Goal: Transaction & Acquisition: Purchase product/service

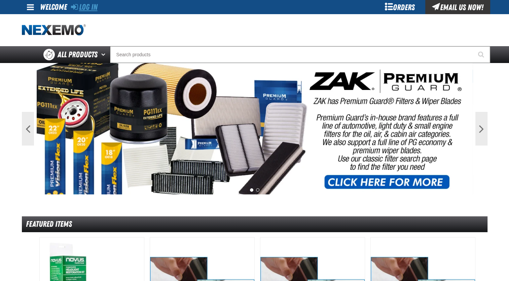
click at [86, 10] on link "Log In" at bounding box center [84, 6] width 27 height 9
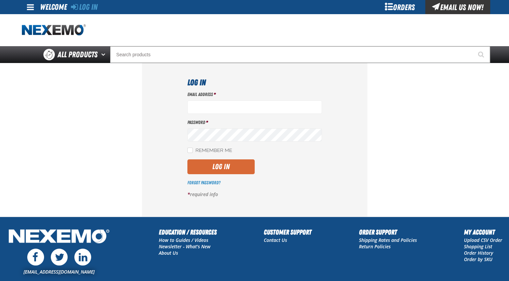
type input "jmolina@zakproducts.com"
click at [237, 172] on button "Log In" at bounding box center [220, 166] width 67 height 15
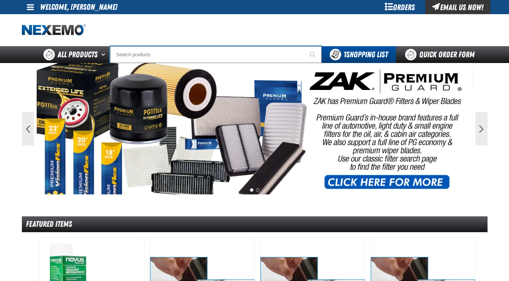
click at [168, 55] on input "Search" at bounding box center [216, 54] width 212 height 17
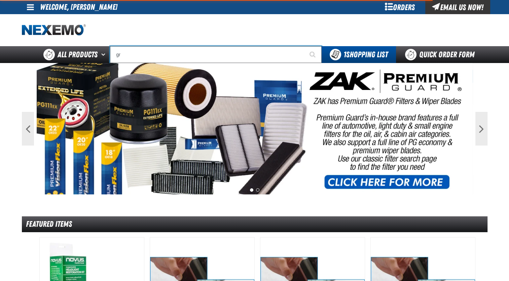
type input "gra"
type input "graN"
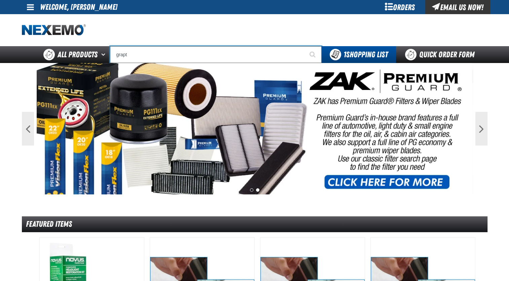
type input "grap"
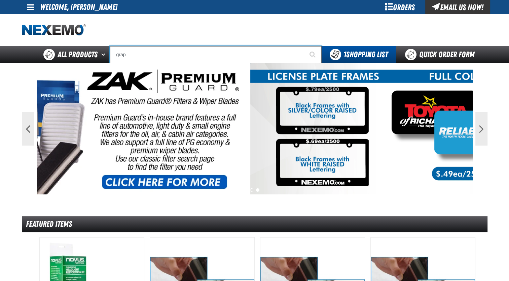
type input "graphtec 45 Degree Blade w/Spring (2 Pack)"
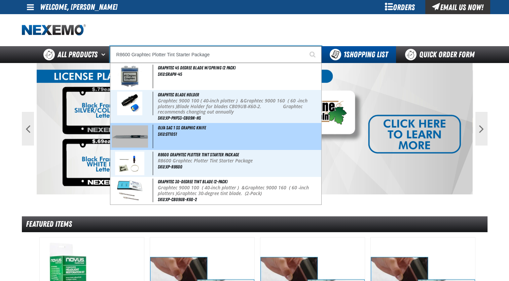
type input "Graphtec 30-degree tint blade (2-Pack)"
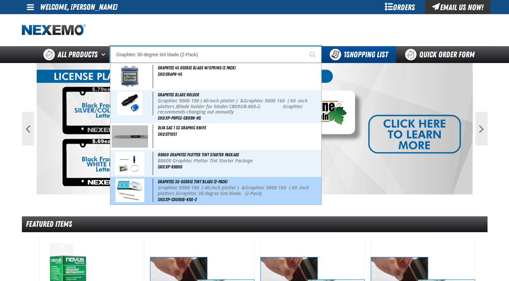
type input "graphtec 45 Degree Blade w/Spring (2 Pack)"
type input "grap"
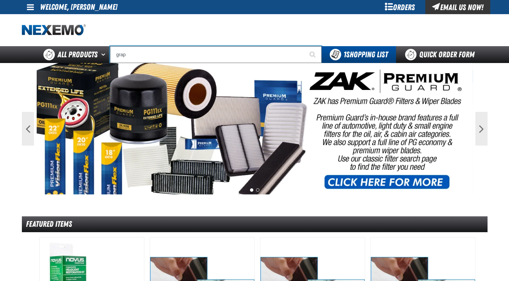
click at [168, 55] on input "grap" at bounding box center [216, 54] width 212 height 17
type input "graph"
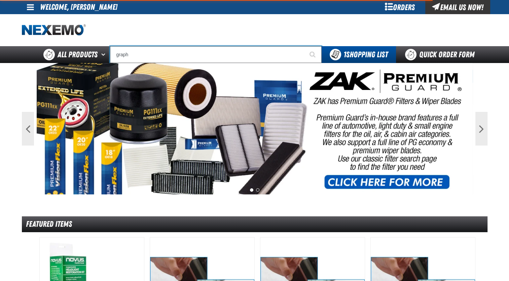
type input "graphtec 45 Degree Blade w/Spring (2 Pack)"
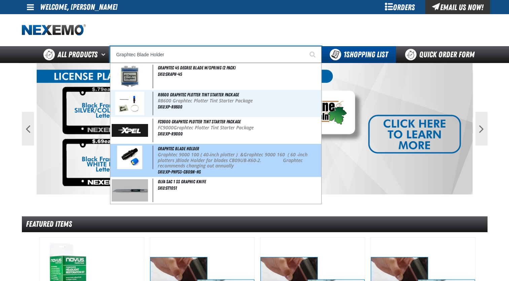
type input "OLFA SAC 1 SS Graphic Knife"
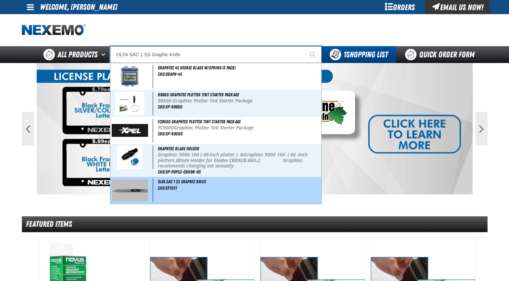
type input "graphtec 45 Degree Blade w/Spring (2 Pack)"
type input "graph"
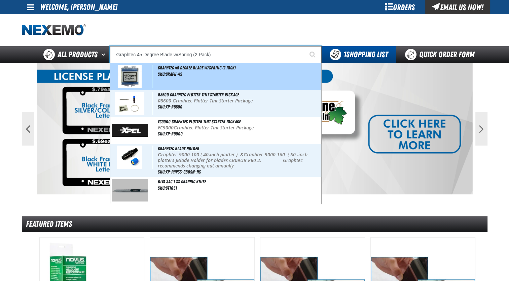
type input "R8600 Graphtec Plotter Tint Starter Package"
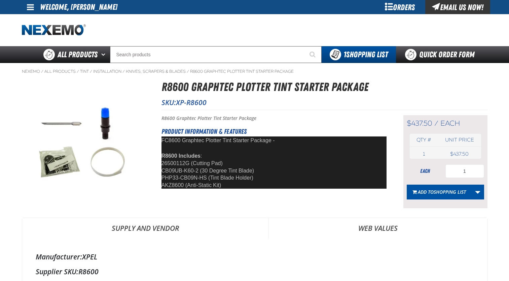
select select "each"
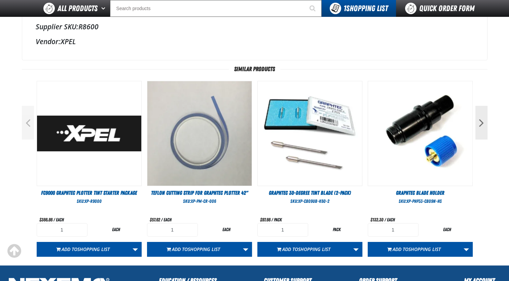
scroll to position [229, 0]
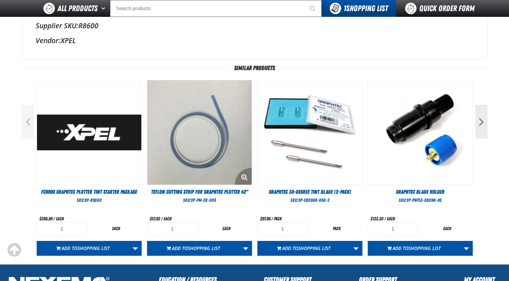
click at [209, 162] on img at bounding box center [199, 132] width 104 height 104
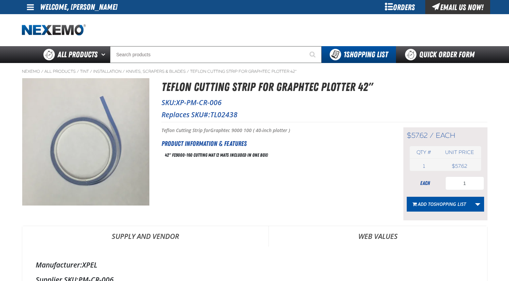
select select "each"
